Goal: Task Accomplishment & Management: Manage account settings

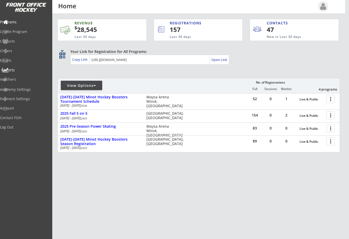
click at [20, 68] on div "Reports" at bounding box center [24, 70] width 47 height 4
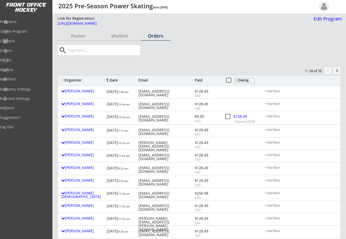
click at [244, 78] on div "Owing" at bounding box center [244, 80] width 20 height 4
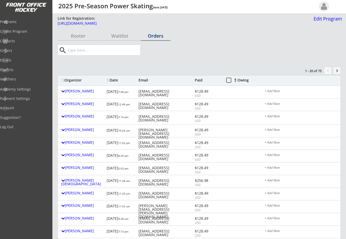
click at [244, 78] on div "Owing" at bounding box center [244, 80] width 20 height 4
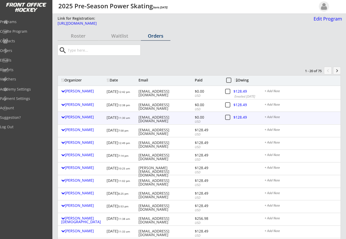
click at [236, 116] on div at bounding box center [244, 118] width 23 height 6
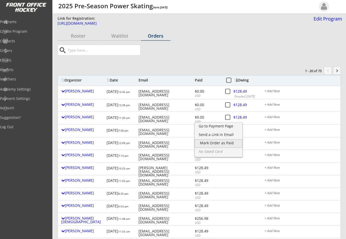
click at [218, 144] on div "Mark Order as Paid" at bounding box center [218, 143] width 37 height 4
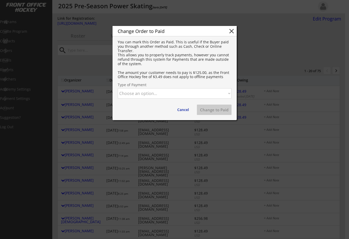
click at [205, 95] on select "Choose an option... Cash Check Credit Card Online Transfer Paypal Venmo Other" at bounding box center [175, 93] width 114 height 10
click at [118, 88] on select "Choose an option... Cash Check Credit Card Online Transfer Paypal Venmo Other" at bounding box center [175, 93] width 114 height 10
click at [220, 106] on button "Change to Paid" at bounding box center [214, 109] width 35 height 10
select select ""PLACEHOLDER_1427118222253""
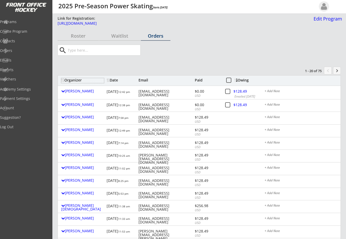
click at [79, 82] on div "Organizer" at bounding box center [82, 80] width 43 height 4
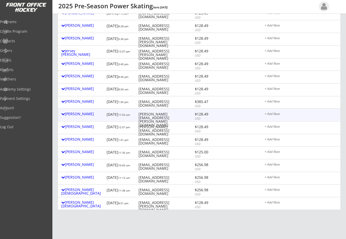
scroll to position [130, 0]
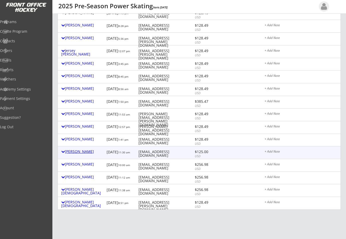
click at [90, 150] on div "Whittney Buechler" at bounding box center [82, 151] width 43 height 4
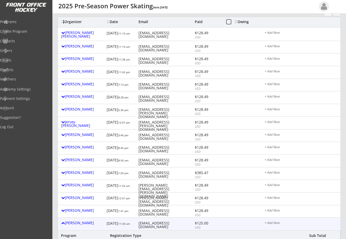
scroll to position [0, 0]
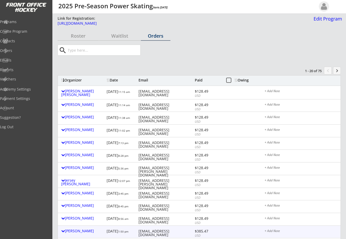
click at [130, 234] on div "7/30/25 1:50 pm" at bounding box center [120, 231] width 28 height 9
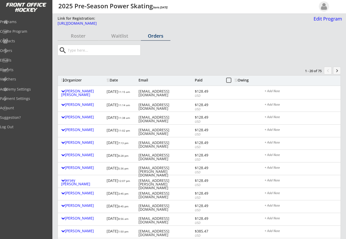
click at [242, 81] on div "Owing" at bounding box center [244, 80] width 20 height 4
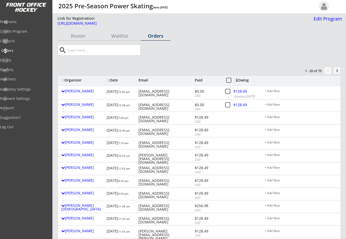
click at [20, 50] on div "Orders" at bounding box center [24, 51] width 47 height 4
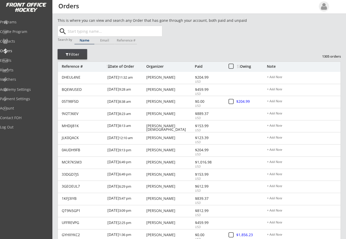
click at [83, 27] on input "text" at bounding box center [114, 31] width 95 height 10
click at [247, 66] on div "Owing" at bounding box center [252, 67] width 30 height 4
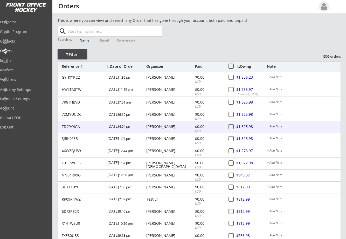
click at [159, 127] on div "Mollie Perkins" at bounding box center [169, 127] width 47 height 4
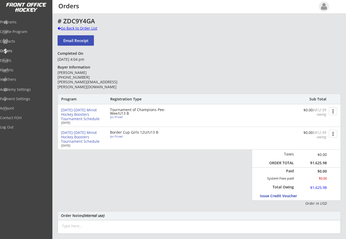
click at [68, 26] on div "Go Back to Order List" at bounding box center [84, 28] width 53 height 5
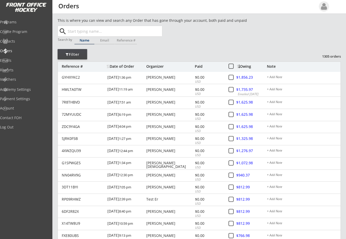
click at [160, 67] on div "Organizer" at bounding box center [169, 67] width 47 height 4
click at [85, 32] on input "text" at bounding box center [114, 31] width 95 height 10
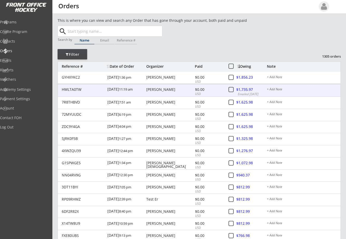
click at [155, 89] on div "Tyler Berube" at bounding box center [169, 90] width 47 height 4
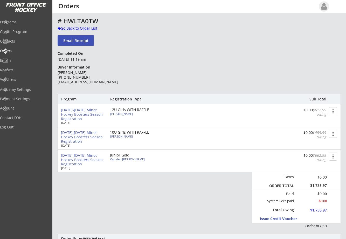
click at [61, 27] on div "Go Back to Order List" at bounding box center [84, 28] width 53 height 5
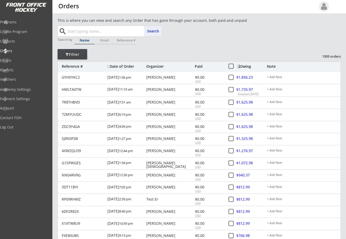
click at [82, 30] on input "text" at bounding box center [114, 31] width 95 height 10
click at [155, 32] on button "Search" at bounding box center [153, 31] width 18 height 10
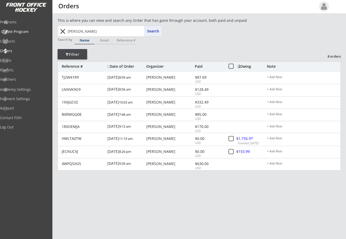
drag, startPoint x: 92, startPoint y: 31, endPoint x: 32, endPoint y: 29, distance: 60.4
click at [32, 29] on body "This is where you can view and search any Order that has gone through your acco…" at bounding box center [173, 119] width 346 height 239
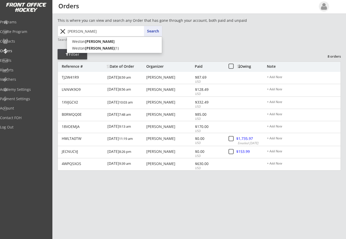
type input "rodman"
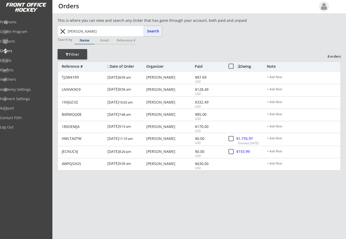
click at [153, 31] on button "Search" at bounding box center [153, 31] width 18 height 10
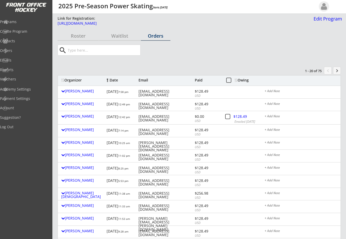
click at [244, 80] on div "Owing" at bounding box center [244, 80] width 20 height 4
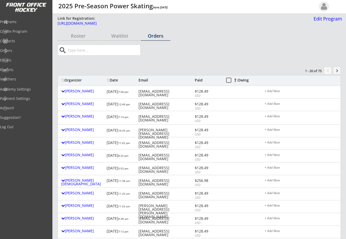
click at [244, 80] on div "Owing" at bounding box center [244, 80] width 20 height 4
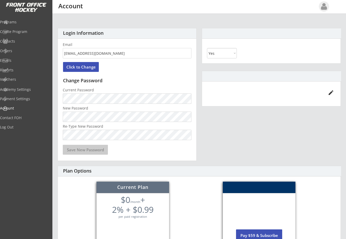
select select ""Yes""
